Goal: Task Accomplishment & Management: Complete application form

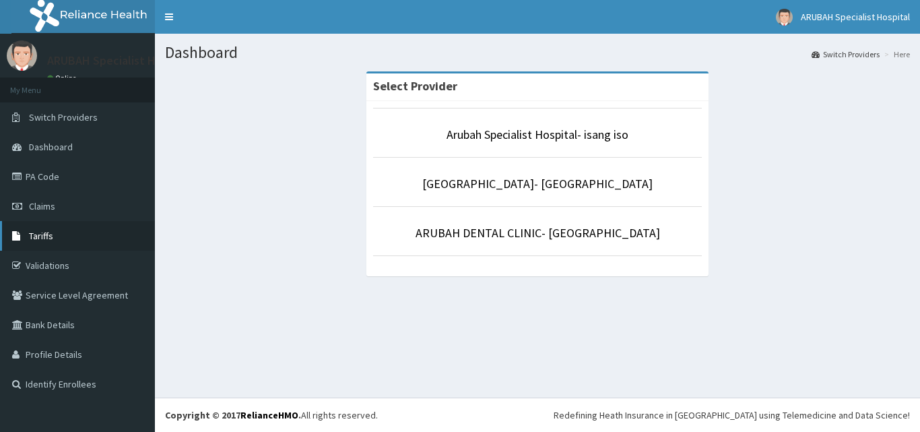
click at [66, 231] on link "Tariffs" at bounding box center [77, 236] width 155 height 30
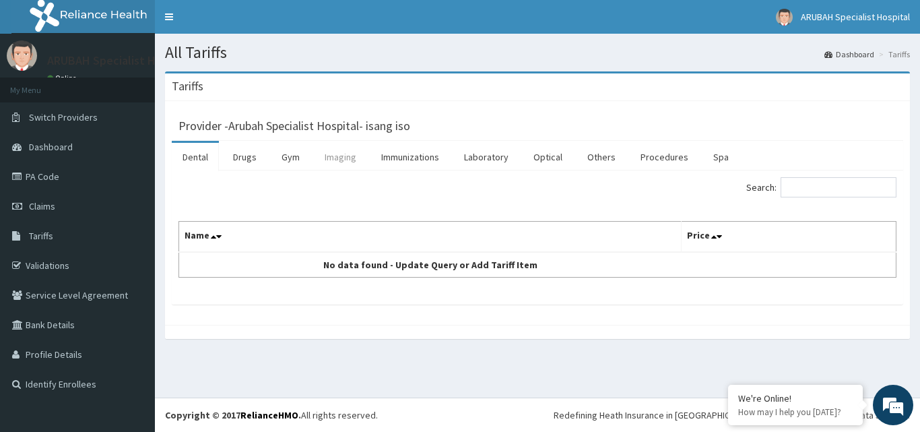
click at [348, 152] on link "Imaging" at bounding box center [340, 157] width 53 height 28
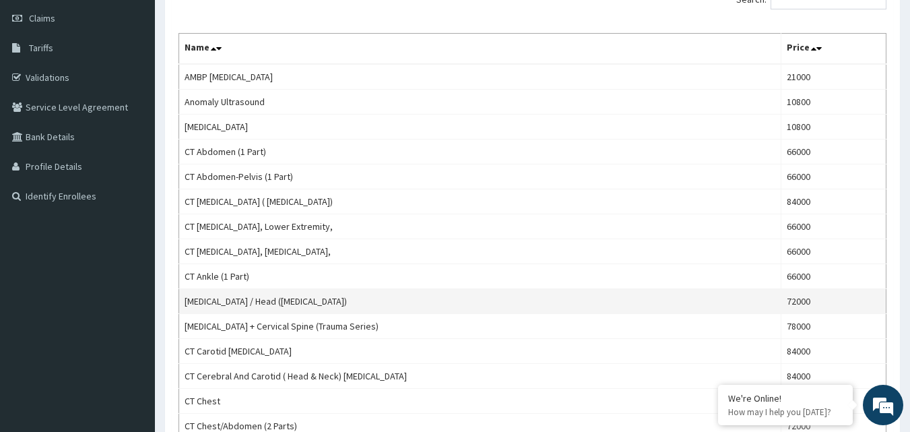
scroll to position [73, 0]
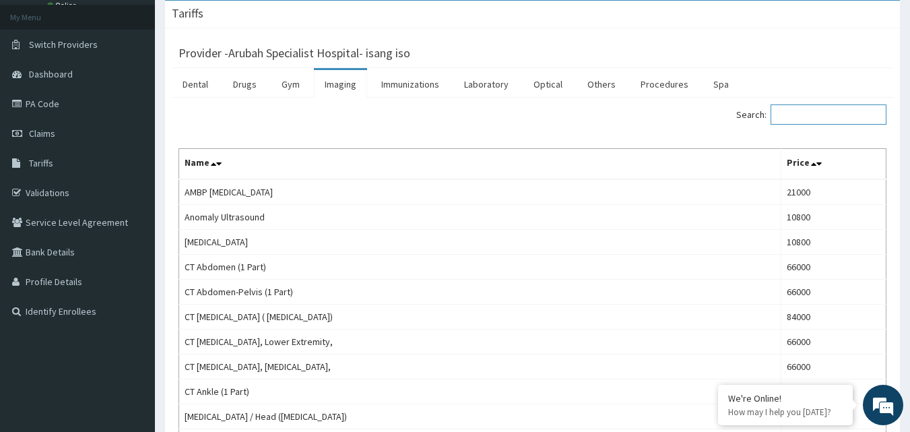
click at [804, 119] on input "Search:" at bounding box center [829, 114] width 116 height 20
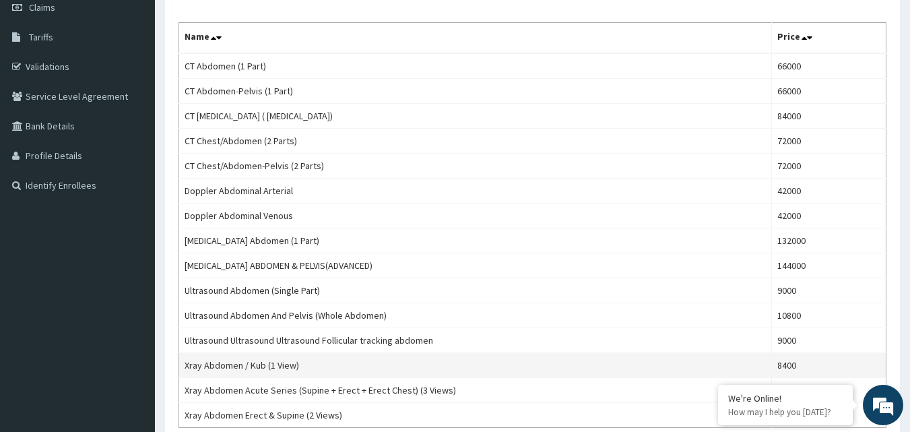
scroll to position [202, 0]
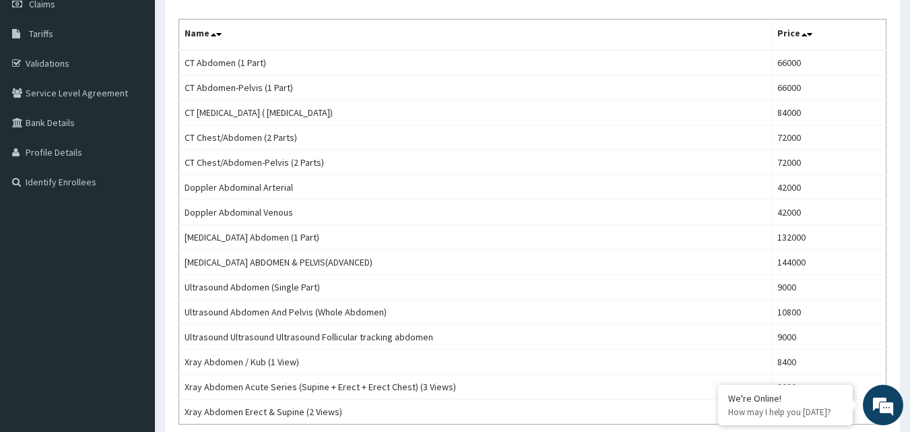
type input "abdom"
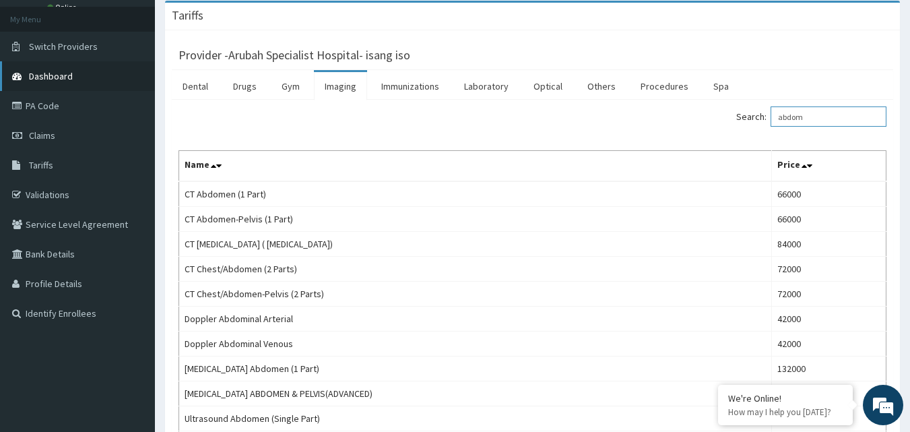
scroll to position [0, 0]
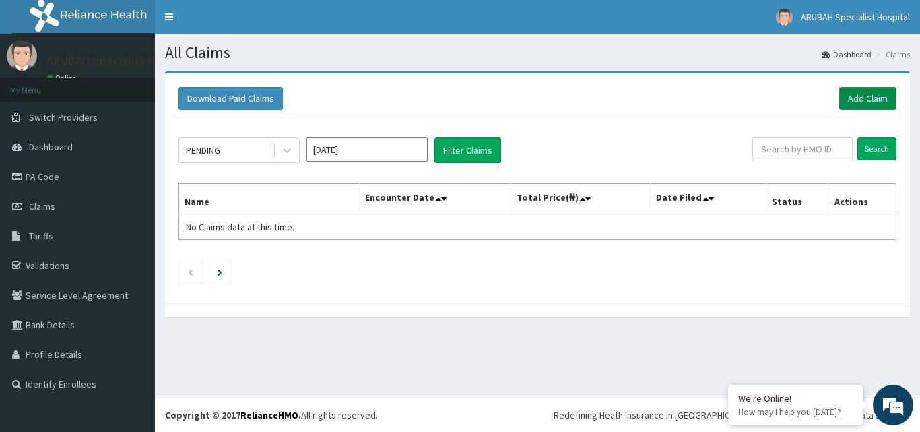
click at [864, 96] on link "Add Claim" at bounding box center [867, 98] width 57 height 23
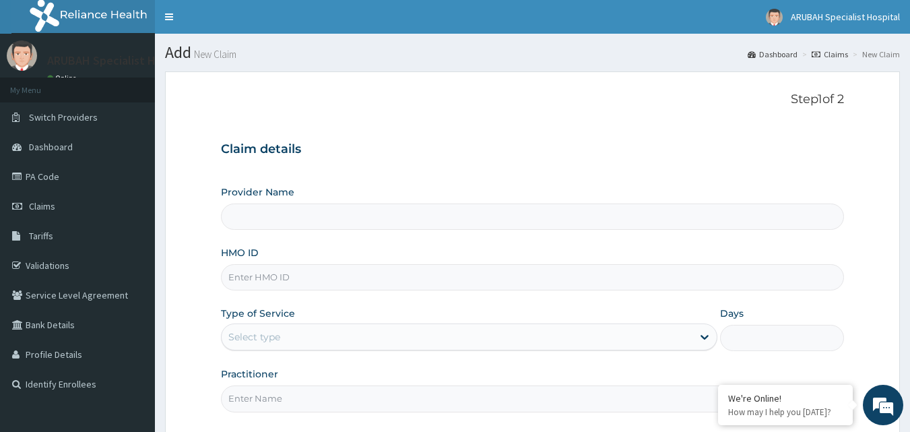
click at [255, 220] on input "Provider Name" at bounding box center [533, 216] width 624 height 26
type input "Arubah Specialist Hospital- isang iso"
click at [270, 281] on input "HMO ID" at bounding box center [533, 277] width 624 height 26
paste input "WML/10042/D"
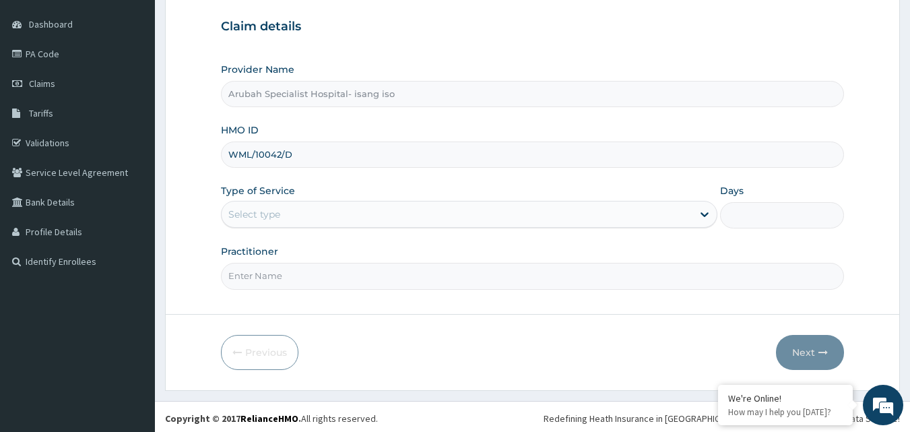
scroll to position [126, 0]
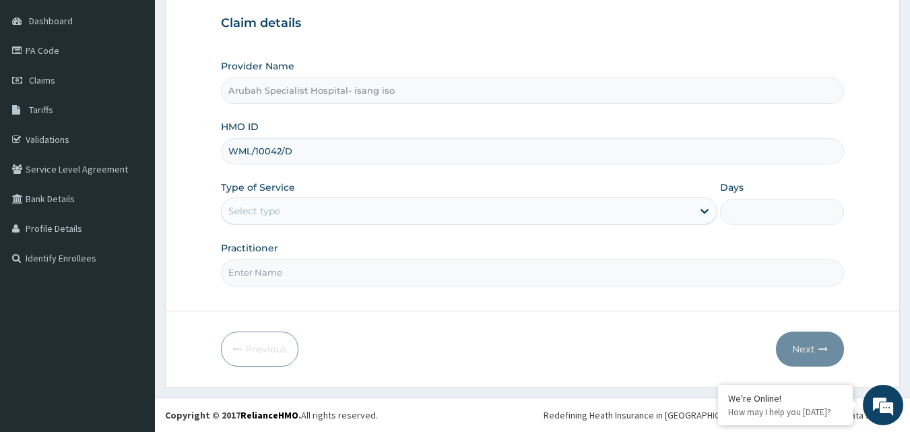
type input "WML/10042/D"
click at [601, 201] on div "Select type" at bounding box center [457, 211] width 471 height 22
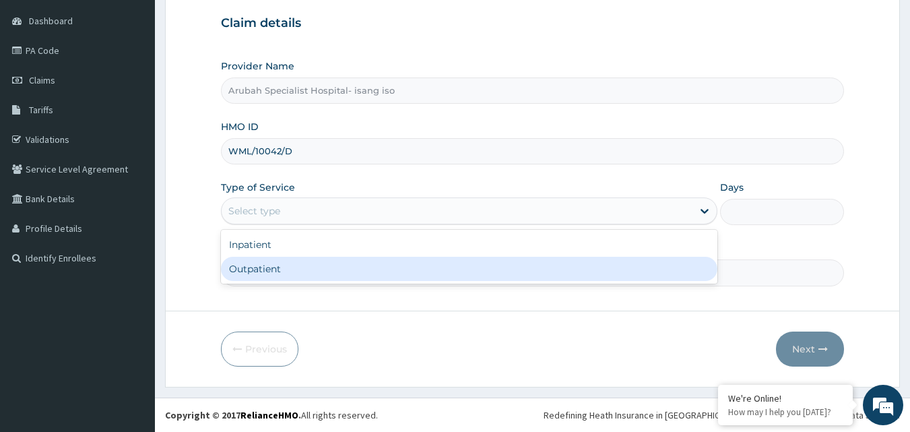
drag, startPoint x: 286, startPoint y: 270, endPoint x: 528, endPoint y: 226, distance: 245.8
click at [290, 269] on div "Outpatient" at bounding box center [469, 269] width 497 height 24
type input "1"
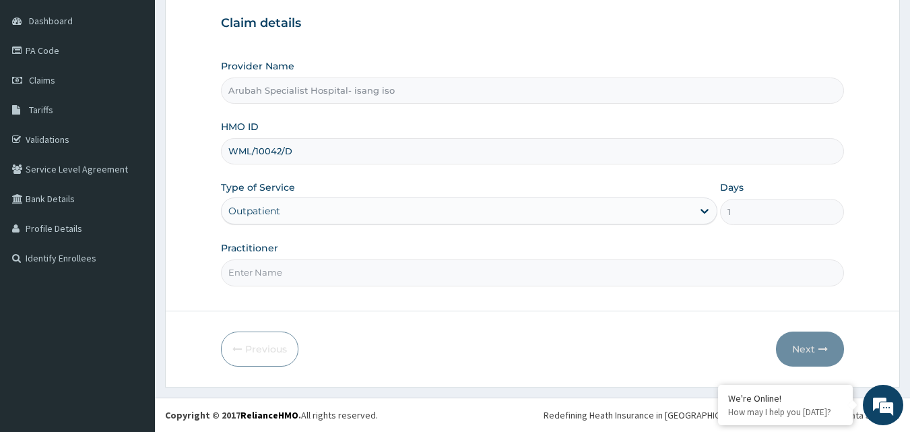
click at [564, 310] on form "Step 1 of 2 Claim details Provider Name Arubah Specialist Hospital- isang iso H…" at bounding box center [532, 166] width 735 height 442
drag, startPoint x: 331, startPoint y: 276, endPoint x: 395, endPoint y: 276, distance: 64.0
click at [331, 275] on input "Practitioner" at bounding box center [533, 272] width 624 height 26
drag, startPoint x: 513, startPoint y: 350, endPoint x: 461, endPoint y: 329, distance: 55.3
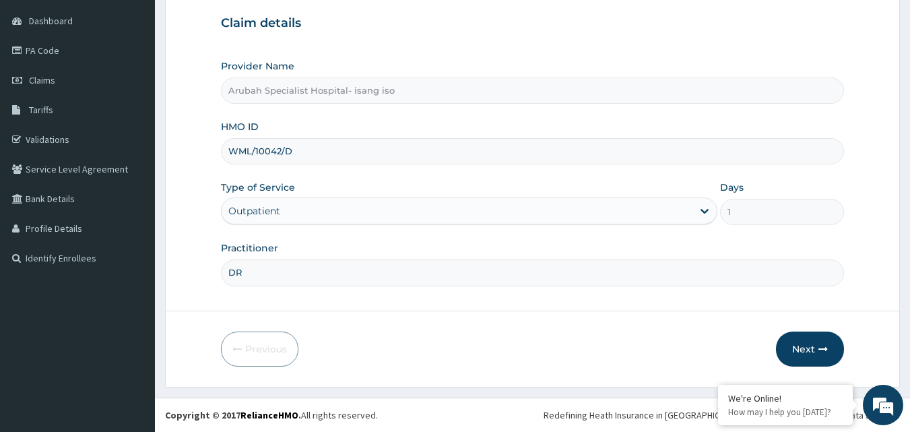
click at [512, 351] on div "Previous Next" at bounding box center [533, 348] width 624 height 35
click at [311, 268] on input "DR" at bounding box center [533, 272] width 624 height 26
type input "DR [PERSON_NAME]"
click at [806, 334] on button "Next" at bounding box center [810, 348] width 68 height 35
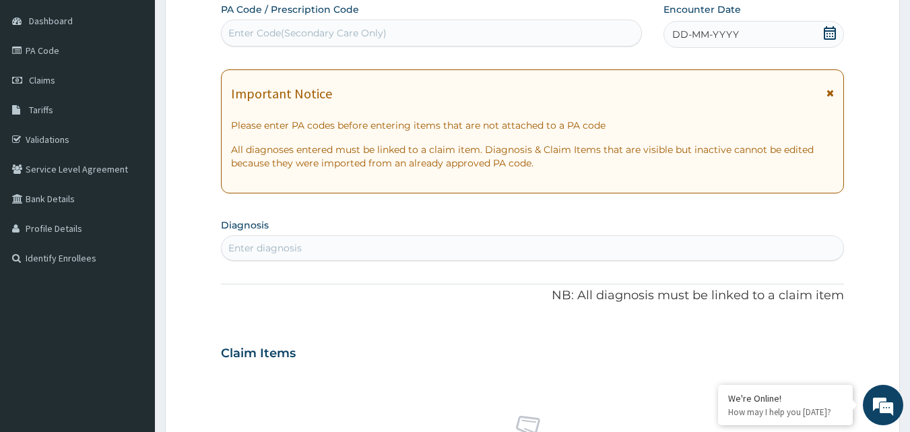
click at [803, 341] on div "Claim Items" at bounding box center [533, 350] width 624 height 35
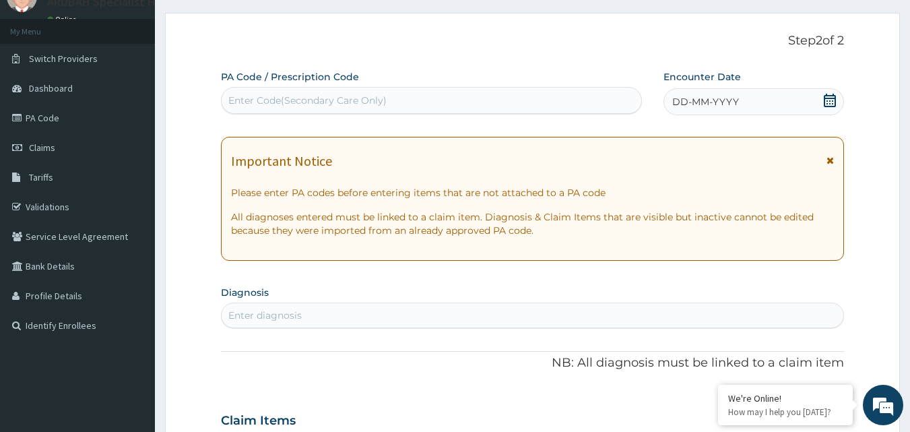
click at [825, 105] on icon at bounding box center [830, 100] width 12 height 13
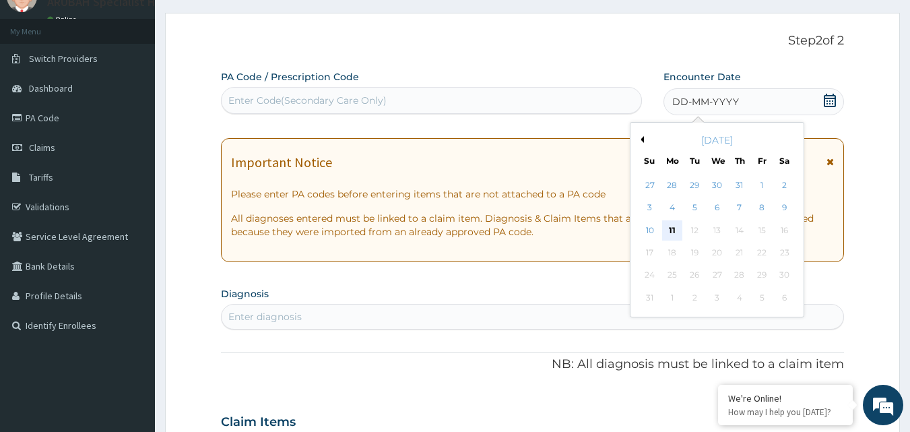
click at [675, 225] on div "11" at bounding box center [672, 230] width 20 height 20
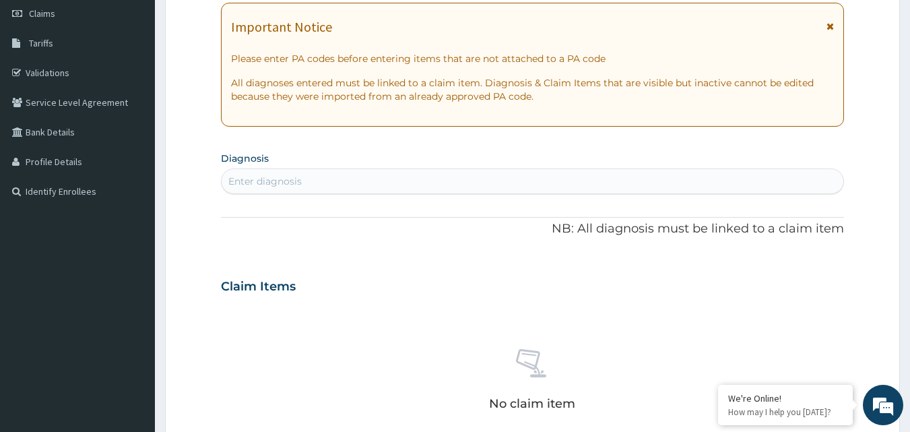
scroll to position [193, 0]
click at [288, 173] on div "Enter diagnosis" at bounding box center [533, 181] width 622 height 22
type input "MALA"
type input "[MEDICAL_DATA]"
click at [284, 181] on div "Enter diagnosis" at bounding box center [264, 180] width 73 height 13
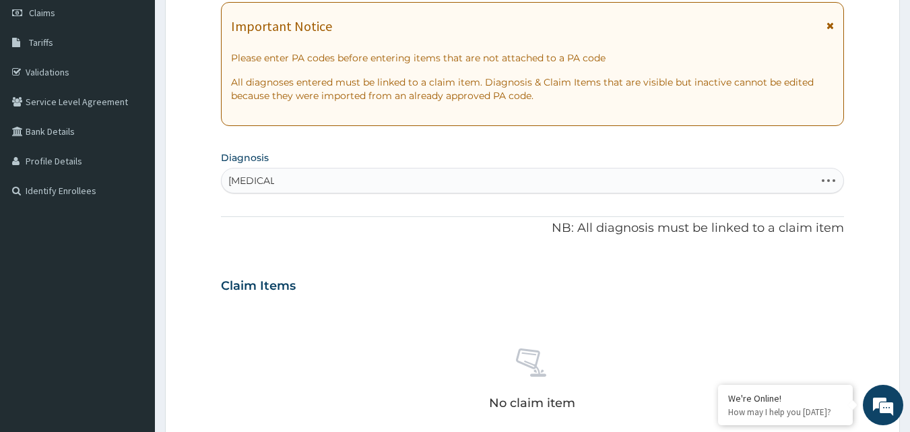
type input "[MEDICAL_DATA]"
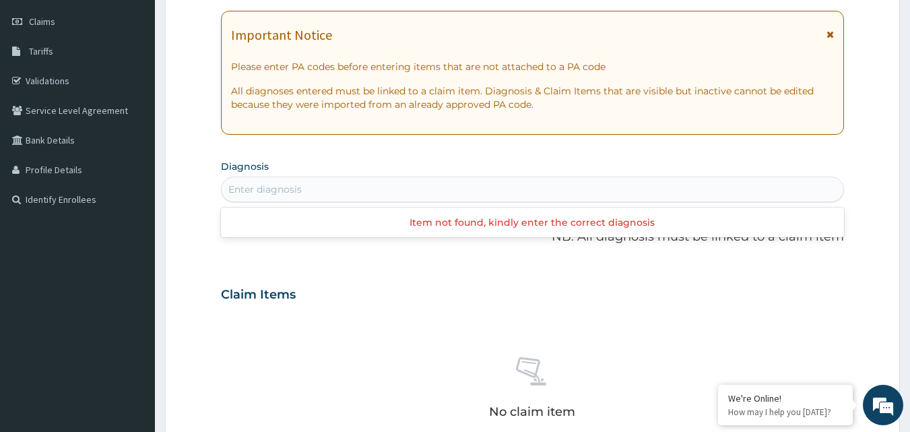
scroll to position [202, 0]
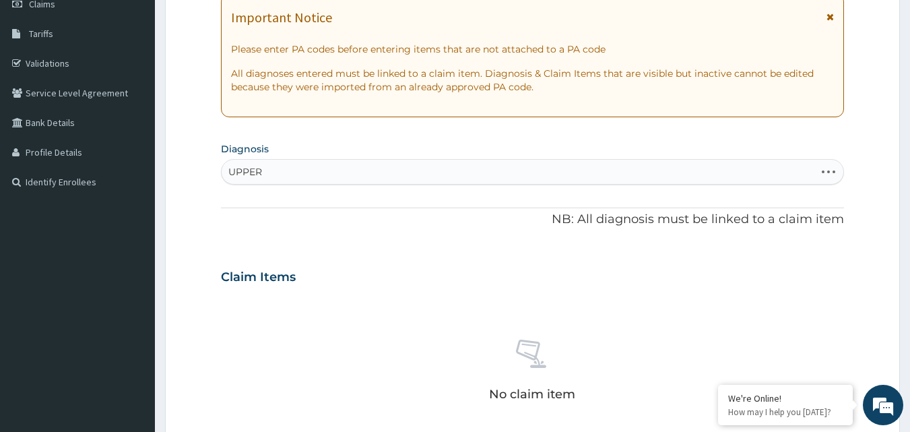
type input "UPPER"
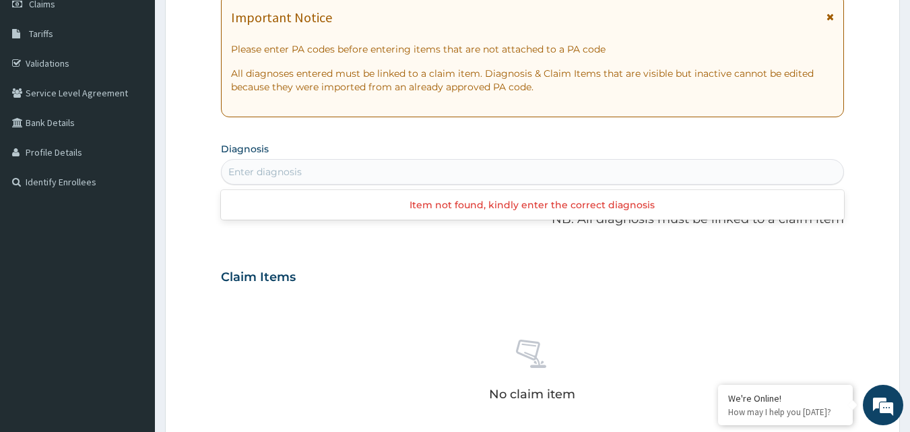
click at [267, 170] on div "Enter diagnosis" at bounding box center [264, 171] width 73 height 13
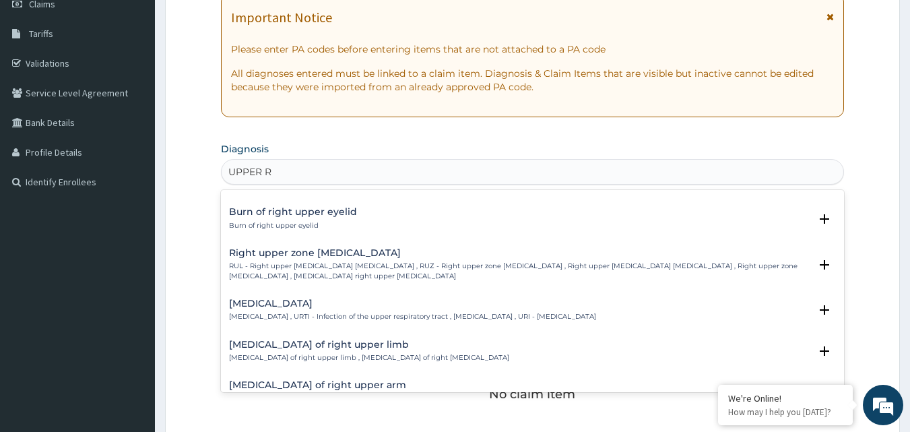
scroll to position [808, 0]
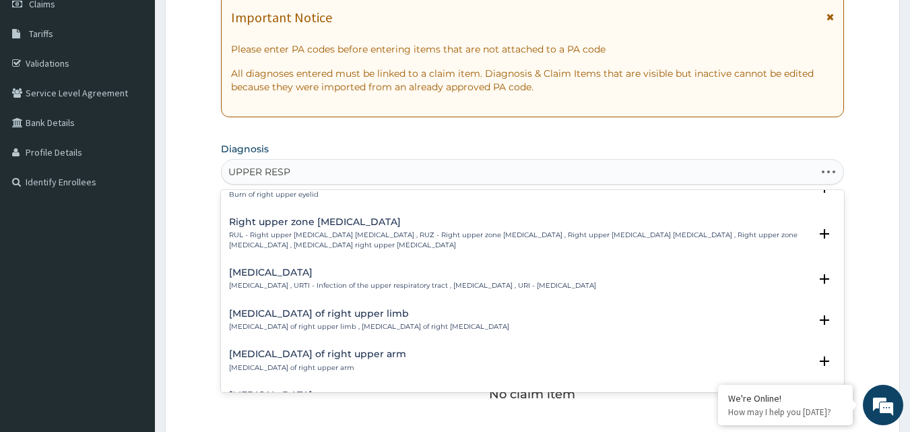
type input "UPPER RESPI"
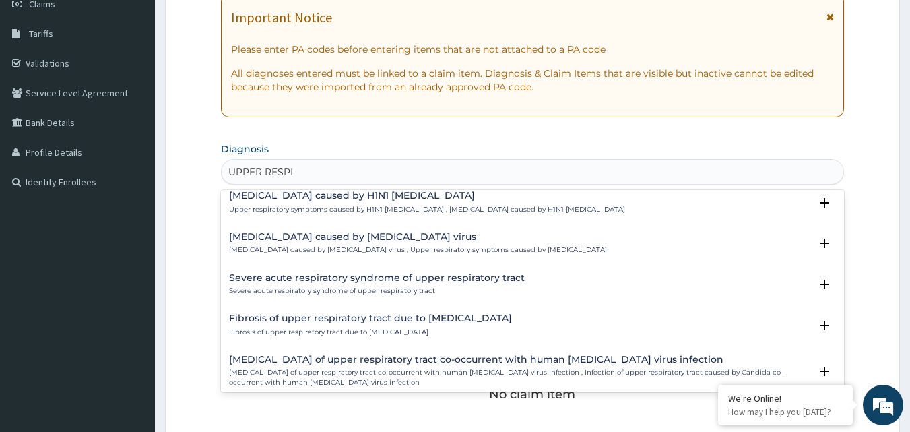
scroll to position [1213, 0]
click at [368, 279] on h4 "Severe acute respiratory syndrome of upper respiratory tract" at bounding box center [377, 277] width 296 height 10
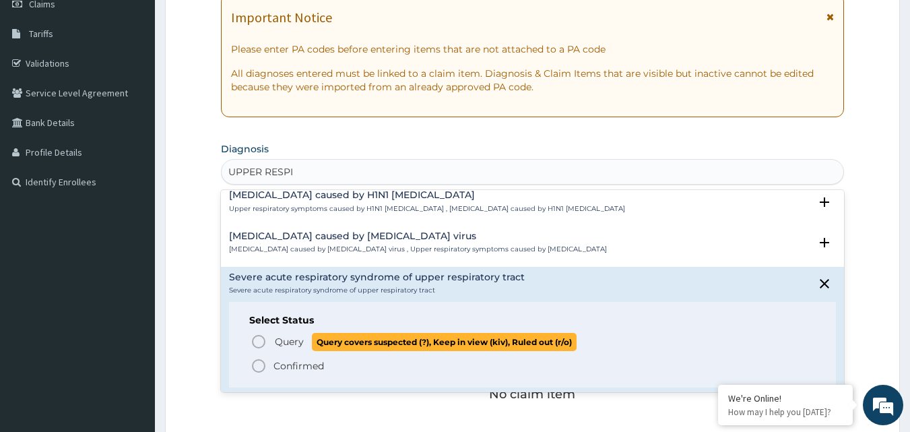
click at [260, 342] on icon "status option query" at bounding box center [259, 341] width 16 height 16
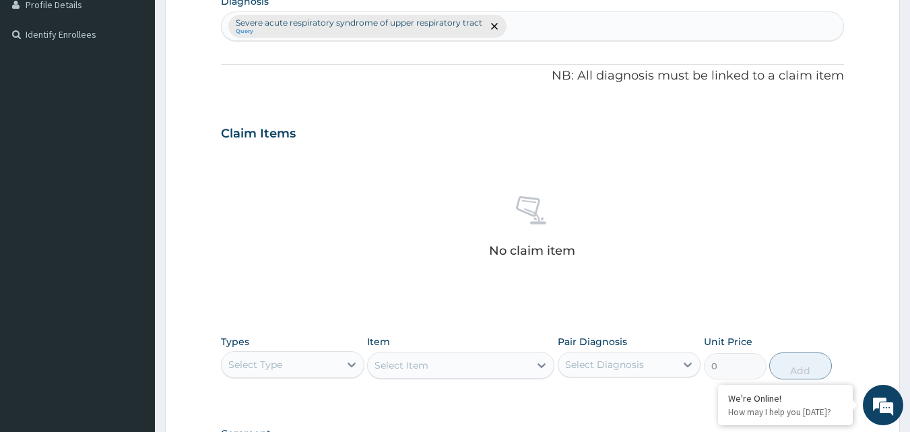
scroll to position [472, 0]
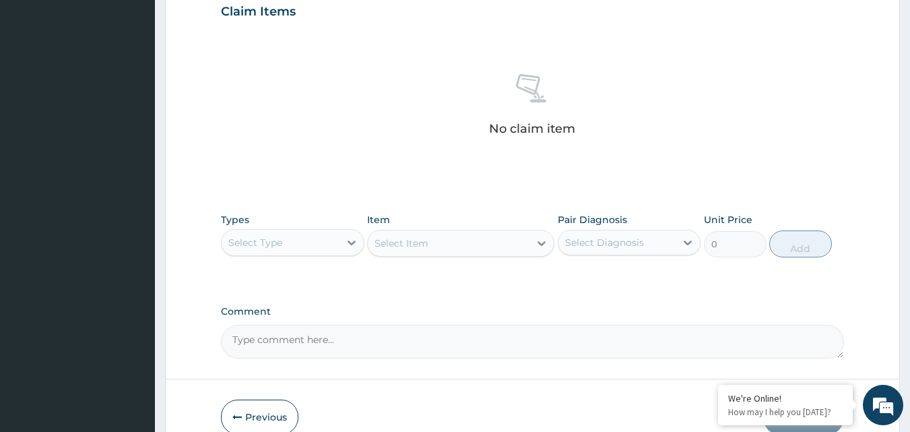
click at [268, 248] on div "Select Type" at bounding box center [255, 242] width 54 height 13
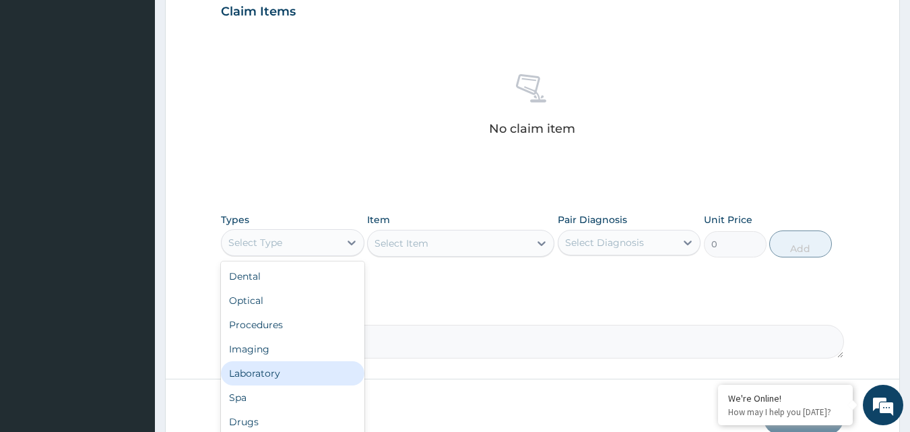
drag, startPoint x: 263, startPoint y: 371, endPoint x: 286, endPoint y: 329, distance: 48.0
click at [263, 370] on div "Laboratory" at bounding box center [292, 373] width 143 height 24
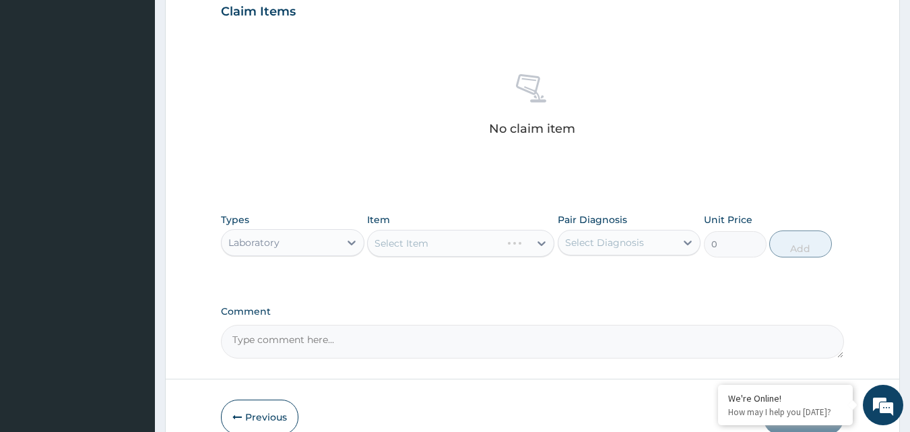
click at [447, 247] on div "Select Item" at bounding box center [460, 243] width 187 height 27
click at [514, 241] on div "Select Item" at bounding box center [460, 243] width 187 height 27
click at [451, 247] on div "Select Item" at bounding box center [460, 243] width 187 height 27
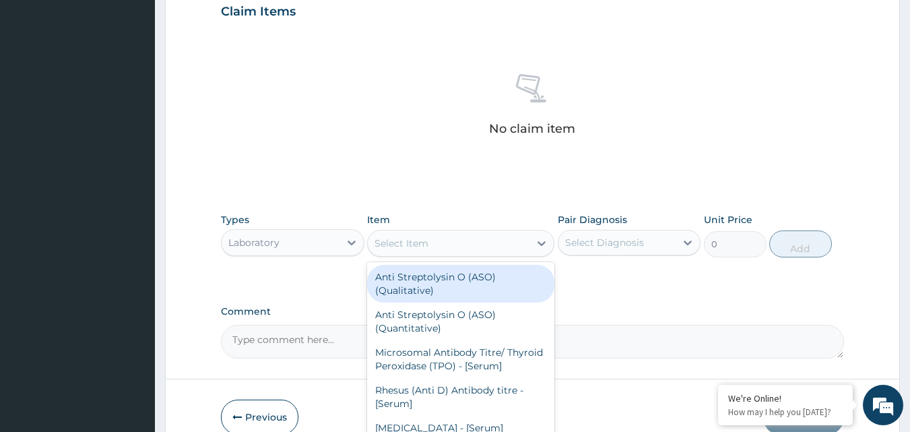
click at [439, 245] on div "Select Item" at bounding box center [449, 243] width 162 height 22
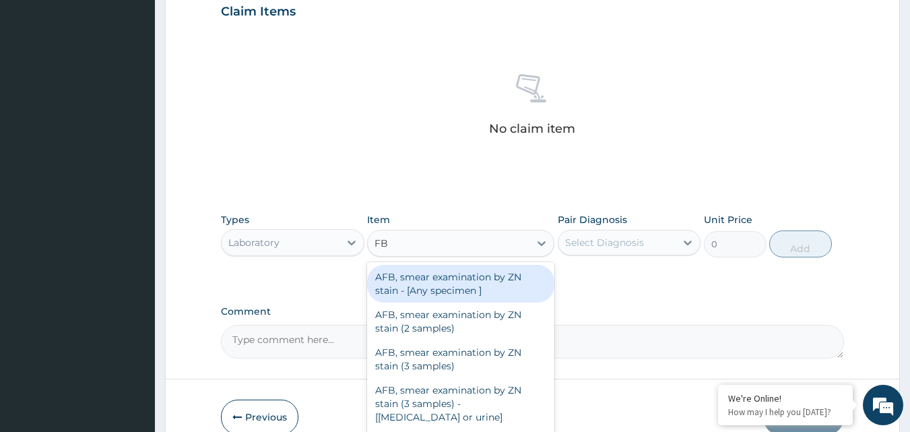
type input "FBC"
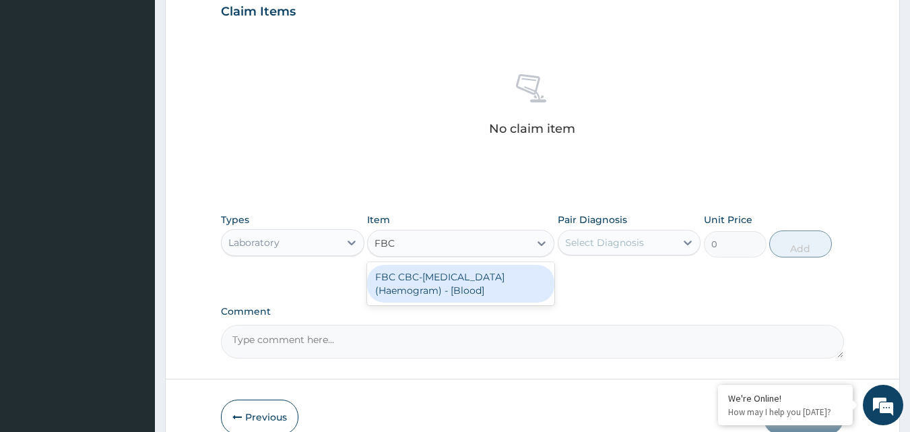
click at [469, 269] on div "FBC CBC-[MEDICAL_DATA] (Haemogram) - [Blood]" at bounding box center [460, 284] width 187 height 38
type input "4800"
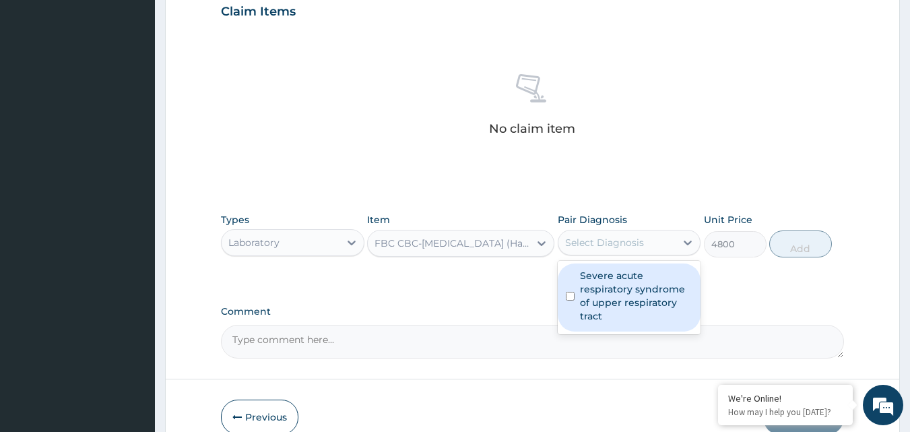
click at [674, 243] on div "Select Diagnosis" at bounding box center [617, 243] width 118 height 22
click at [571, 293] on input "checkbox" at bounding box center [570, 296] width 9 height 9
checkbox input "true"
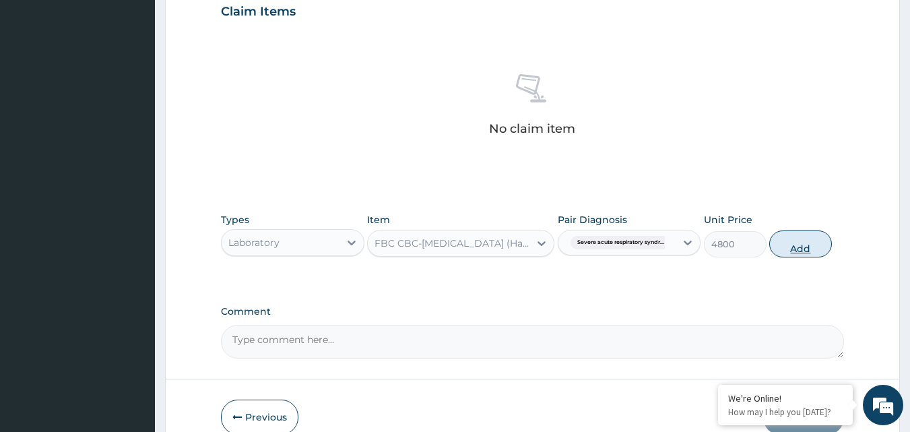
click at [793, 245] on button "Add" at bounding box center [800, 243] width 63 height 27
type input "0"
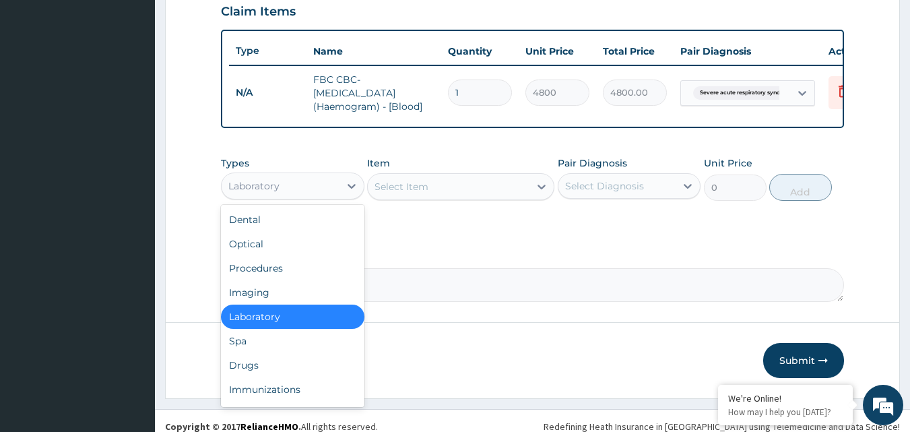
click at [316, 197] on div "Laboratory" at bounding box center [281, 186] width 118 height 22
click at [298, 280] on div "Procedures" at bounding box center [292, 268] width 143 height 24
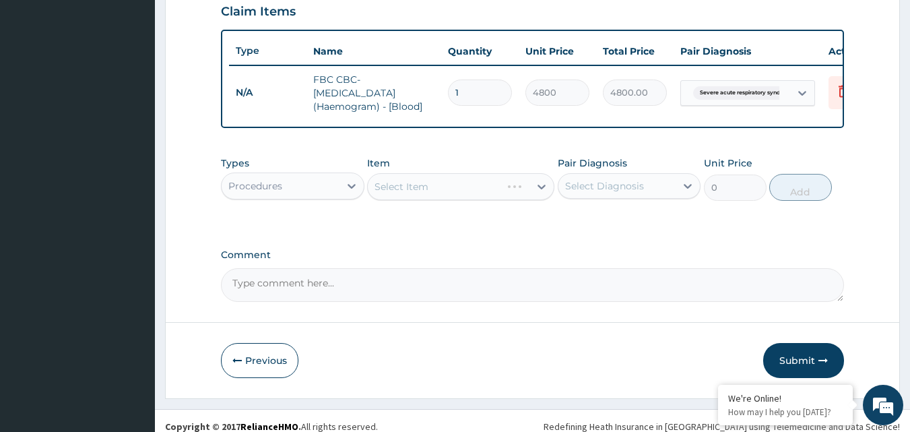
click at [441, 186] on div "Select Item" at bounding box center [460, 186] width 187 height 27
click at [450, 200] on div "Select Item" at bounding box center [460, 186] width 187 height 27
click at [484, 195] on div "Select Item" at bounding box center [460, 186] width 187 height 27
click at [503, 193] on div "Select Item" at bounding box center [449, 187] width 162 height 22
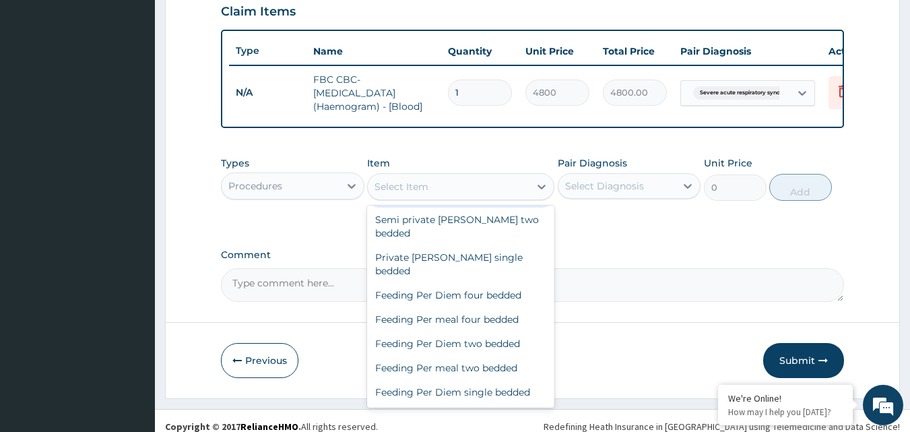
scroll to position [135, 0]
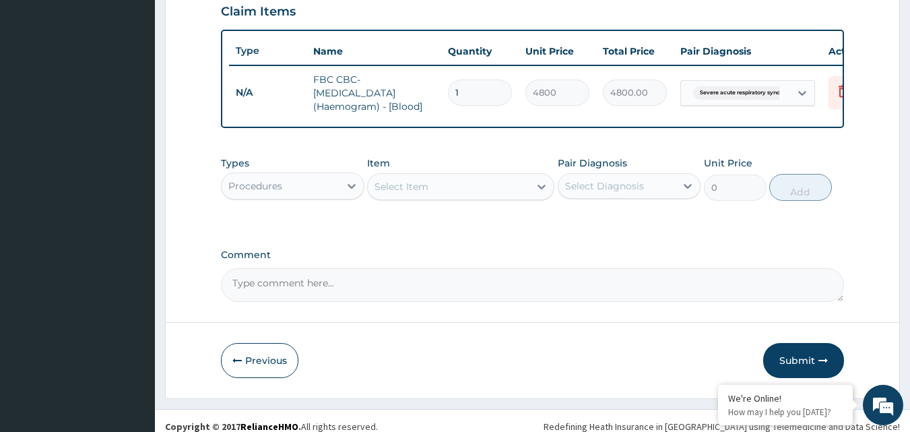
click at [418, 193] on div "Select Item" at bounding box center [402, 186] width 54 height 13
type input "G"
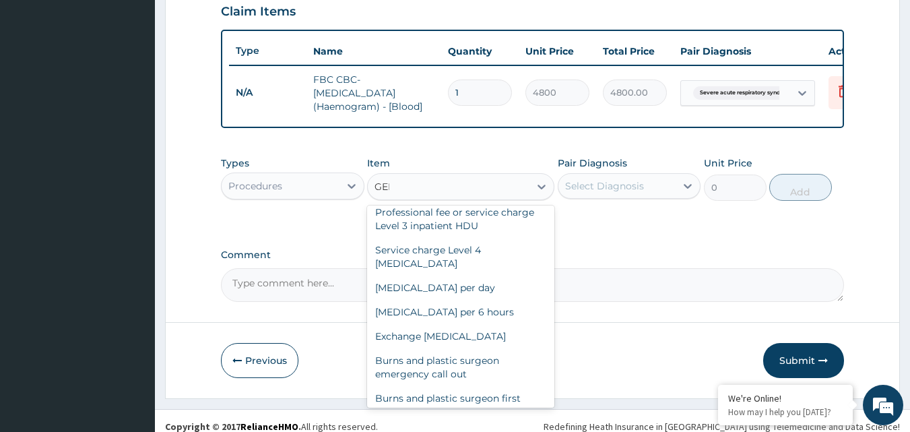
scroll to position [46, 0]
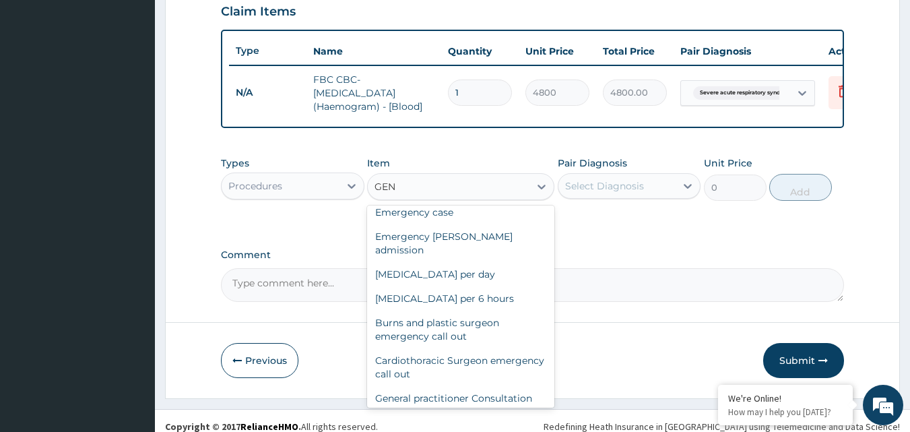
type input "GENE"
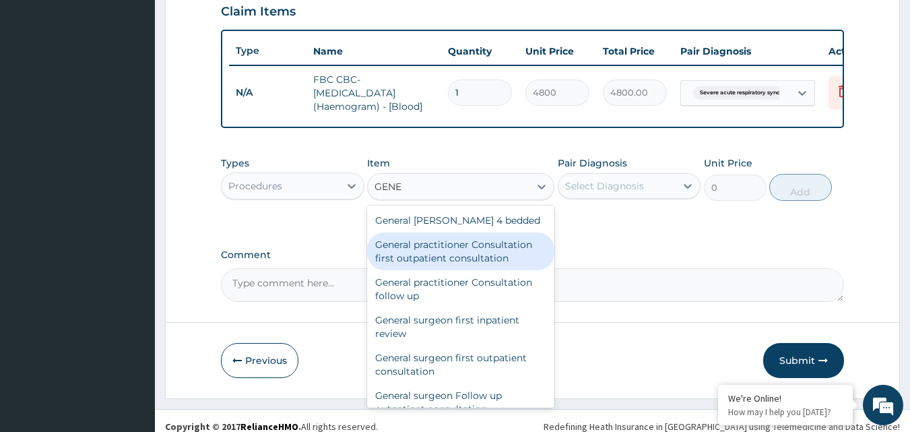
drag, startPoint x: 457, startPoint y: 265, endPoint x: 474, endPoint y: 250, distance: 22.9
click at [457, 263] on div "General practitioner Consultation first outpatient consultation" at bounding box center [460, 251] width 187 height 38
type input "3960"
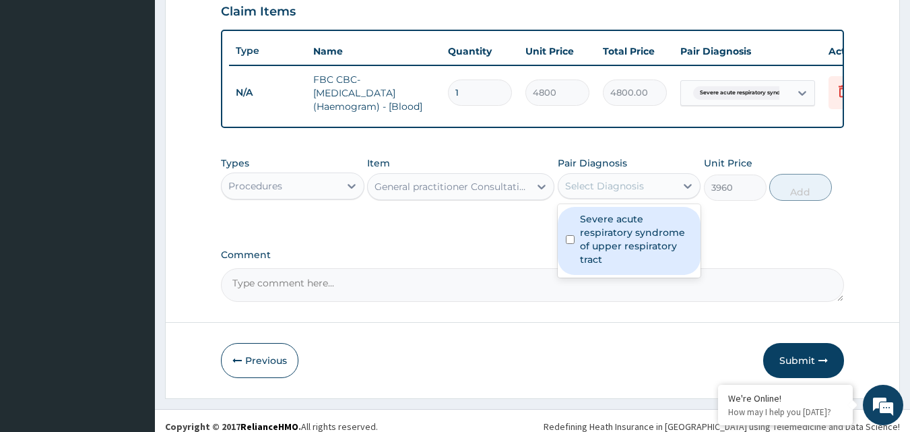
click at [639, 192] on div "Select Diagnosis" at bounding box center [604, 185] width 79 height 13
drag, startPoint x: 569, startPoint y: 247, endPoint x: 600, endPoint y: 218, distance: 42.9
click at [568, 244] on input "checkbox" at bounding box center [570, 239] width 9 height 9
checkbox input "true"
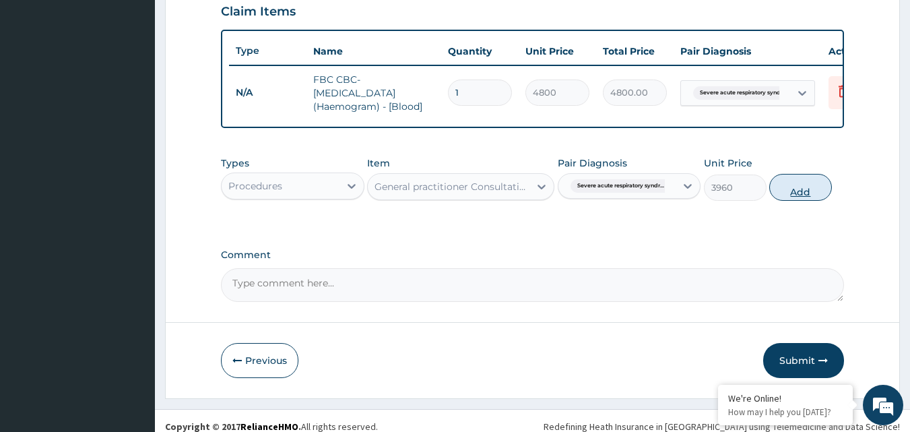
click at [797, 201] on button "Add" at bounding box center [800, 187] width 63 height 27
type input "0"
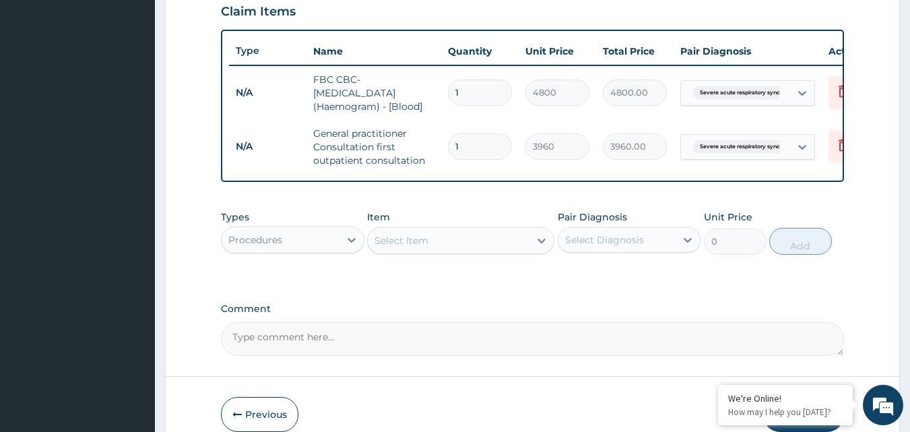
click at [323, 251] on div "Procedures" at bounding box center [281, 240] width 118 height 22
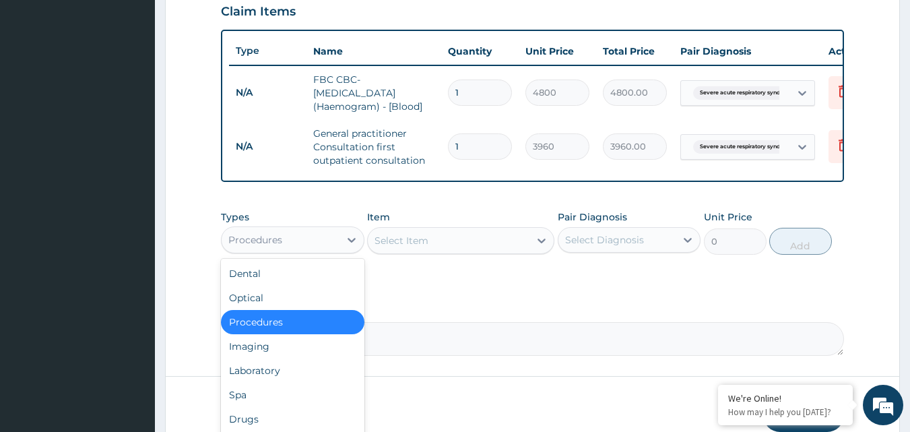
drag, startPoint x: 452, startPoint y: 305, endPoint x: 453, endPoint y: 296, distance: 8.9
click at [453, 304] on div "PA Code / Prescription Code Enter Code(Secondary Care Only) Encounter Date [DAT…" at bounding box center [533, 6] width 624 height 699
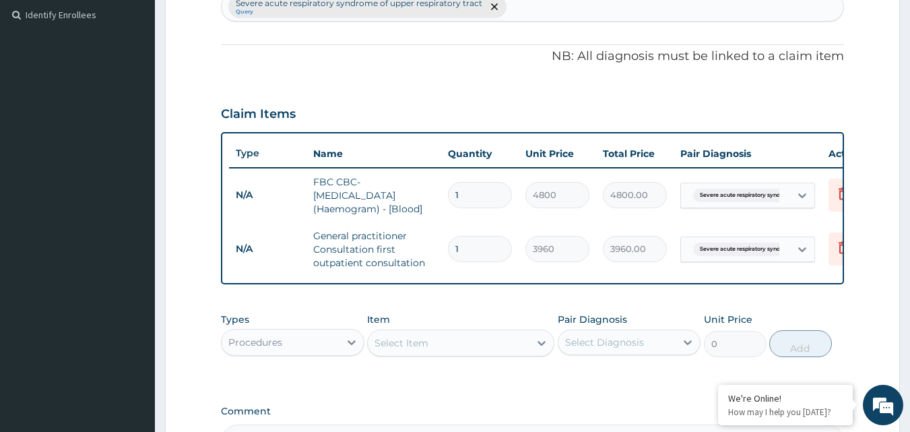
scroll to position [269, 0]
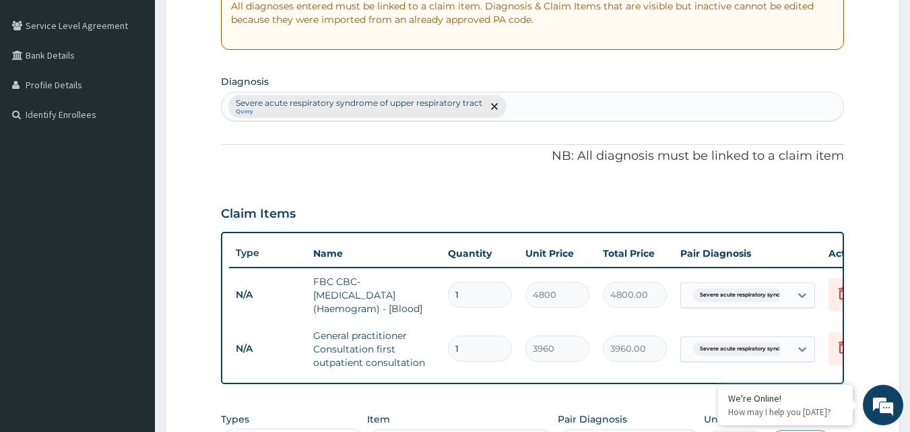
click at [546, 102] on div "Severe acute respiratory syndrome of upper respiratory tract Query" at bounding box center [533, 106] width 622 height 28
type input "MALA"
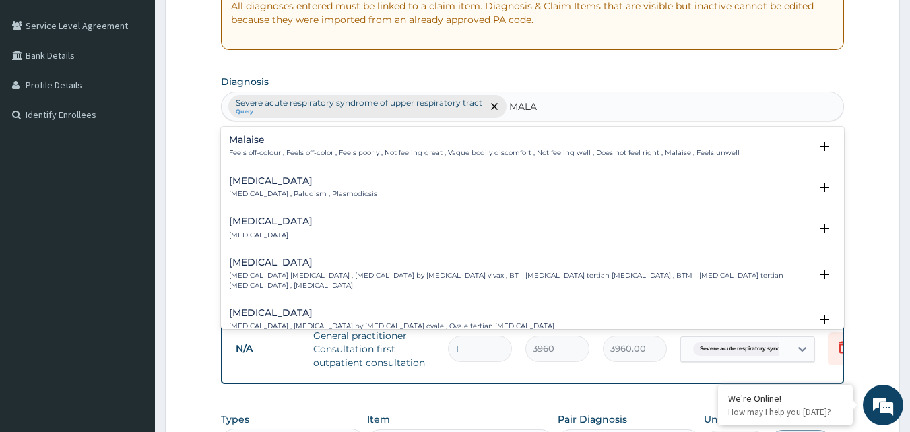
click at [317, 199] on div "[MEDICAL_DATA] [MEDICAL_DATA] , Paludism , Plasmodiosis Select Status Query Que…" at bounding box center [533, 191] width 608 height 30
click at [278, 198] on p "[MEDICAL_DATA] , Paludism , Plasmodiosis" at bounding box center [303, 193] width 148 height 9
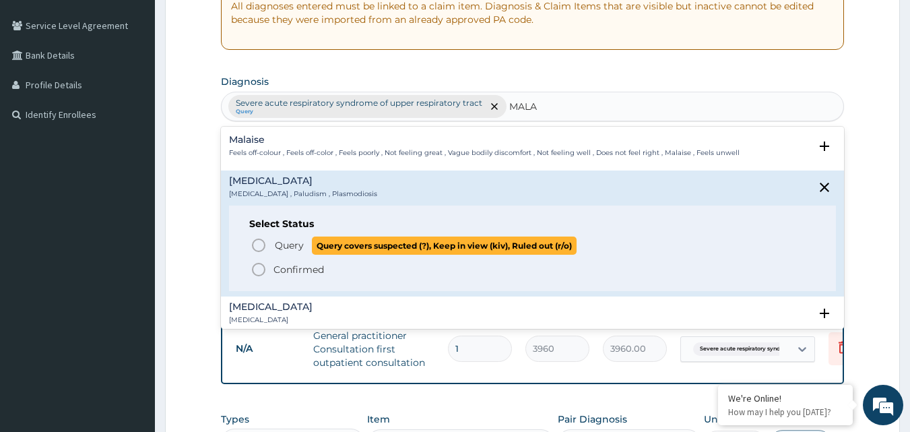
click at [256, 243] on icon "status option query" at bounding box center [259, 245] width 16 height 16
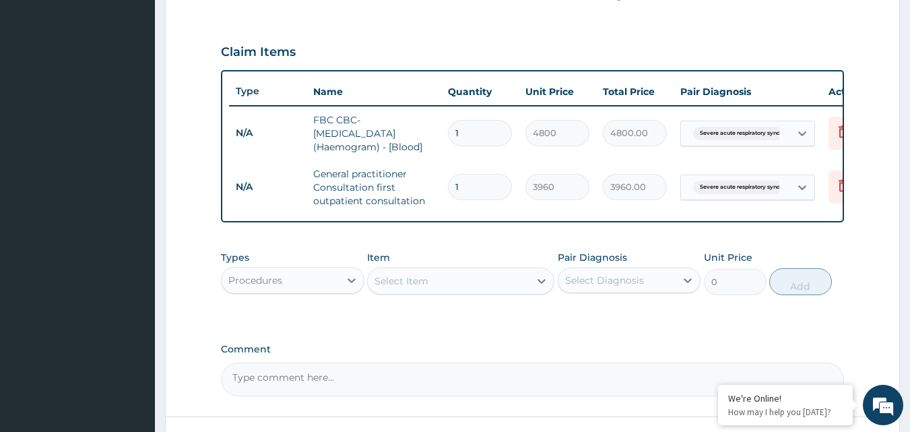
scroll to position [472, 0]
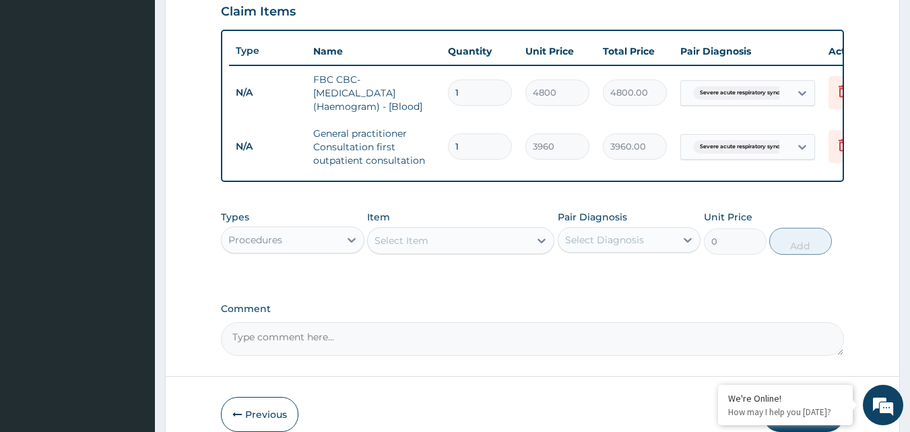
click at [323, 251] on div "Procedures" at bounding box center [281, 240] width 118 height 22
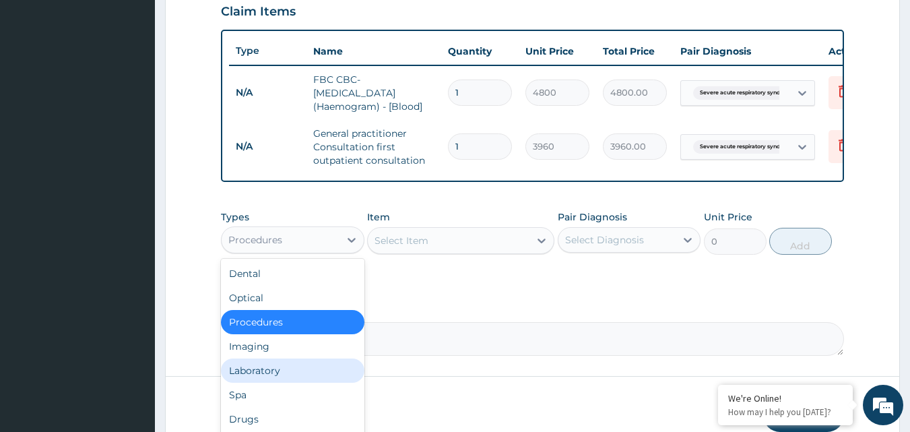
drag, startPoint x: 273, startPoint y: 382, endPoint x: 512, endPoint y: 232, distance: 282.1
click at [278, 379] on div "Laboratory" at bounding box center [292, 370] width 143 height 24
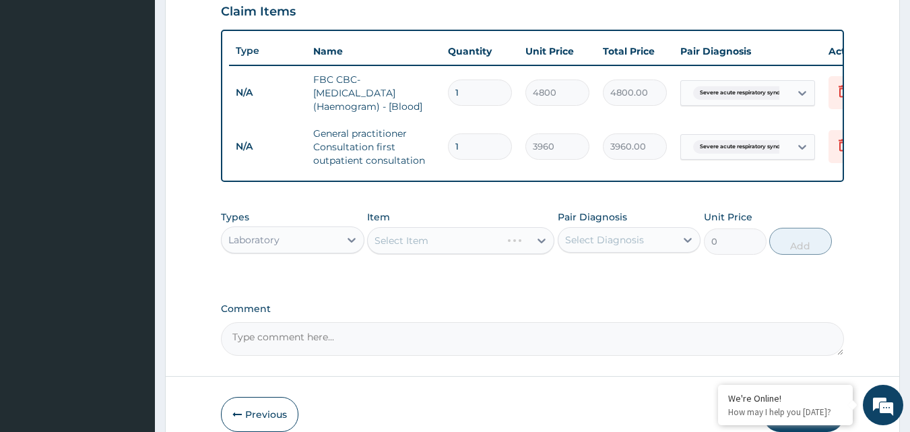
click at [499, 245] on div "Select Item" at bounding box center [460, 240] width 187 height 27
click at [492, 245] on div "Select Item" at bounding box center [460, 240] width 187 height 27
click at [534, 254] on div "Select Item" at bounding box center [460, 240] width 187 height 27
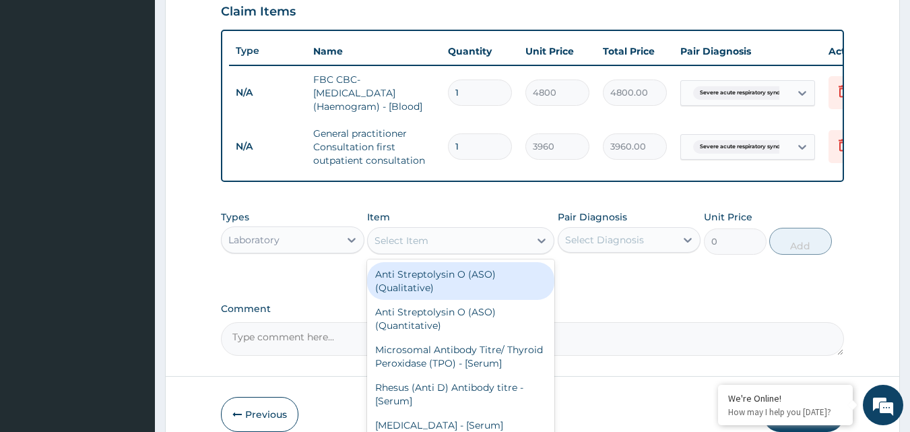
click at [475, 251] on div "Select Item" at bounding box center [449, 241] width 162 height 22
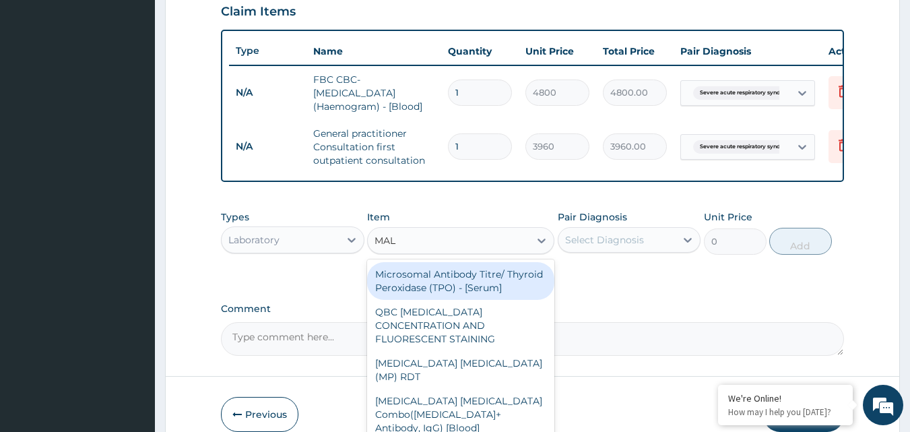
type input "MALA"
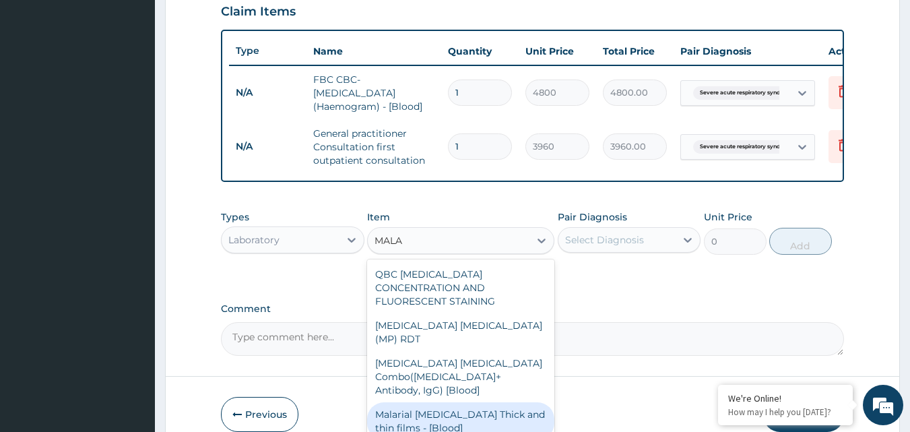
click at [435, 402] on div "Malarial [MEDICAL_DATA] Thick and thin films - [Blood]" at bounding box center [460, 421] width 187 height 38
type input "1800"
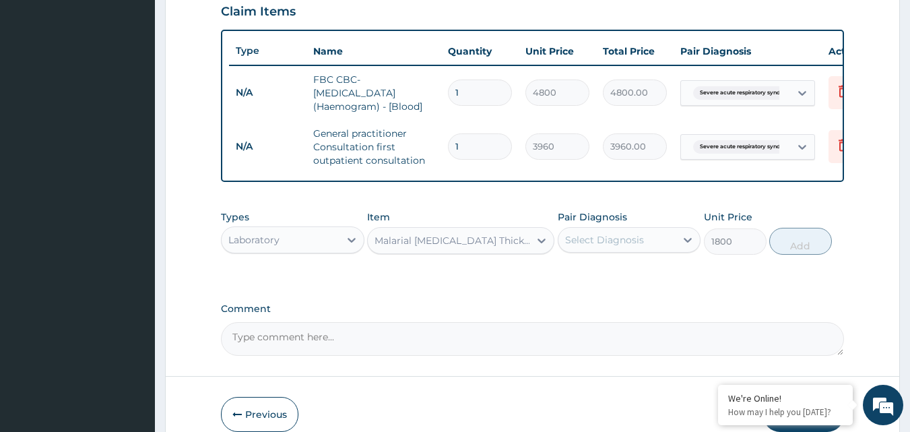
click at [656, 250] on div "Types Laboratory Item Malarial [MEDICAL_DATA] Thick and thin films - [Blood] Pa…" at bounding box center [533, 232] width 624 height 58
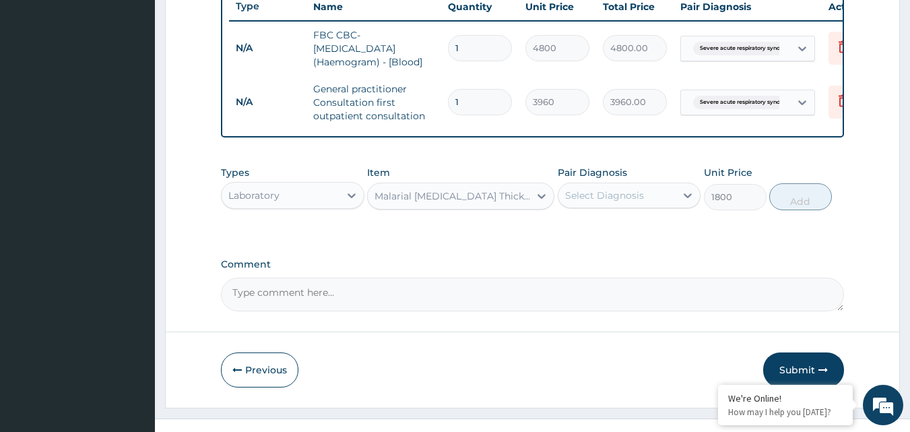
scroll to position [547, 0]
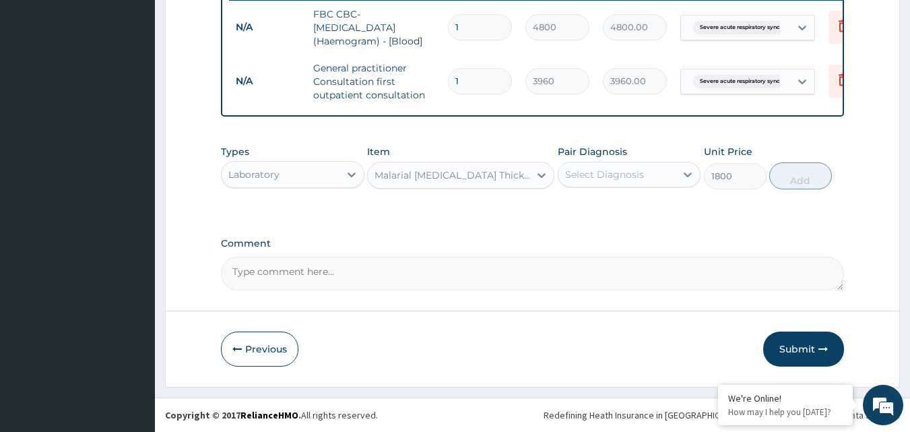
click at [645, 183] on div "Select Diagnosis" at bounding box center [617, 175] width 118 height 22
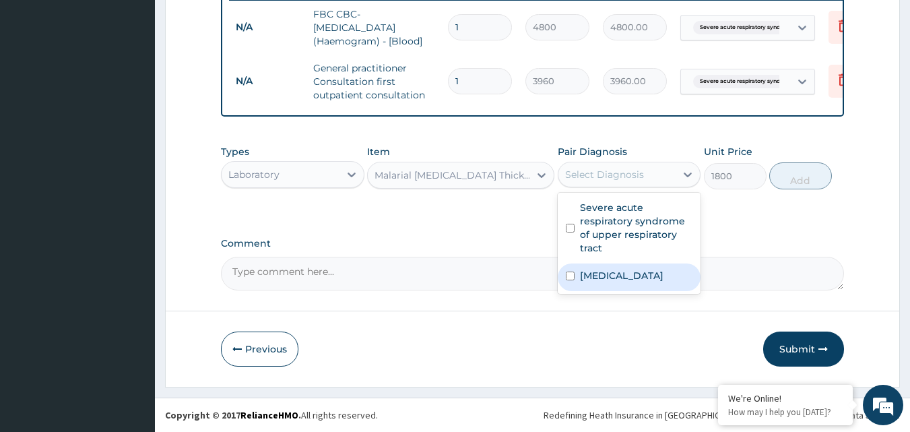
click at [573, 276] on input "checkbox" at bounding box center [570, 275] width 9 height 9
checkbox input "true"
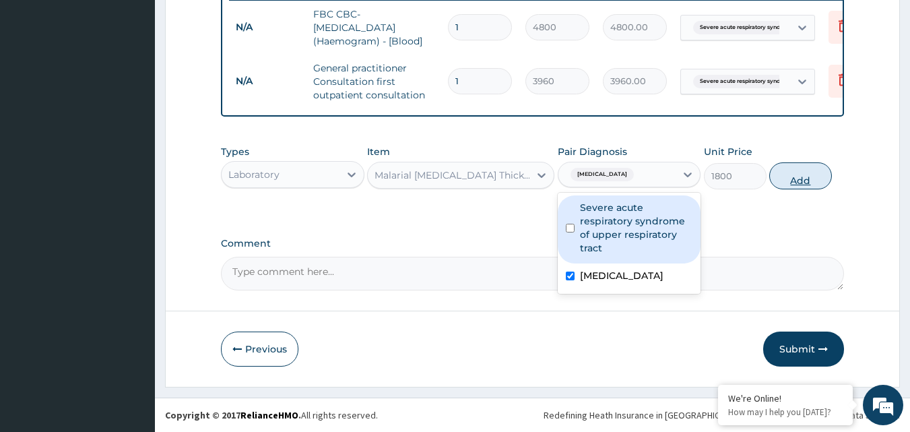
click at [802, 178] on button "Add" at bounding box center [800, 175] width 63 height 27
type input "0"
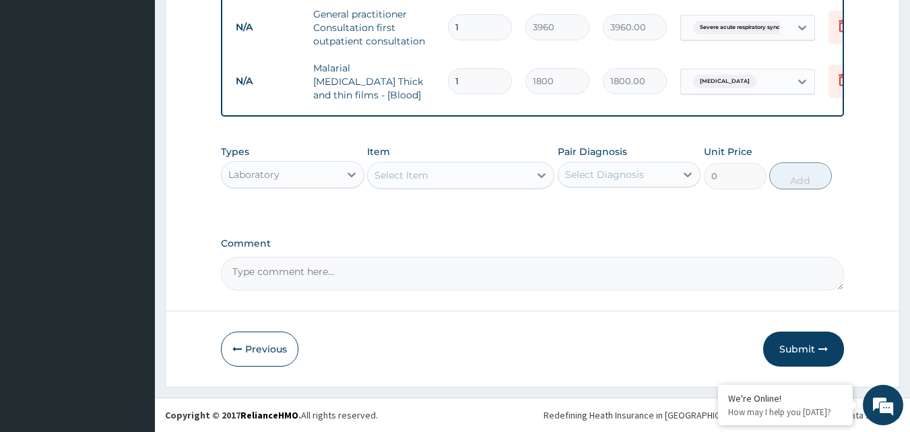
drag, startPoint x: 782, startPoint y: 351, endPoint x: 703, endPoint y: 166, distance: 201.6
click at [782, 350] on button "Submit" at bounding box center [803, 348] width 81 height 35
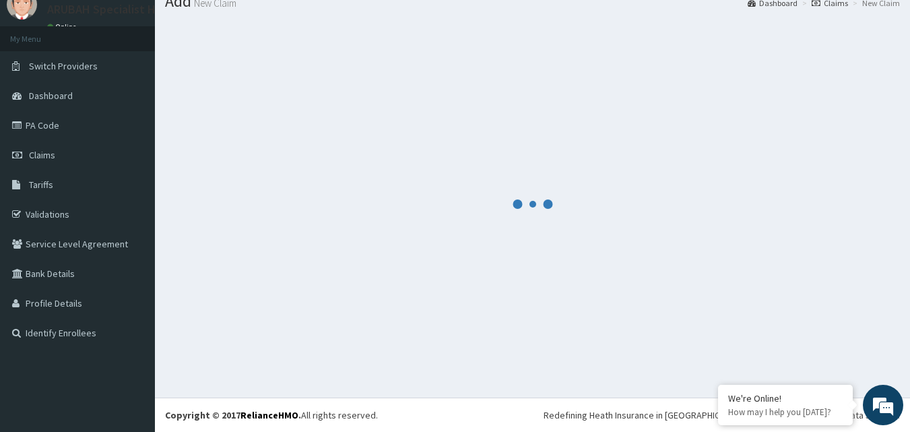
scroll to position [51, 0]
